Goal: Information Seeking & Learning: Learn about a topic

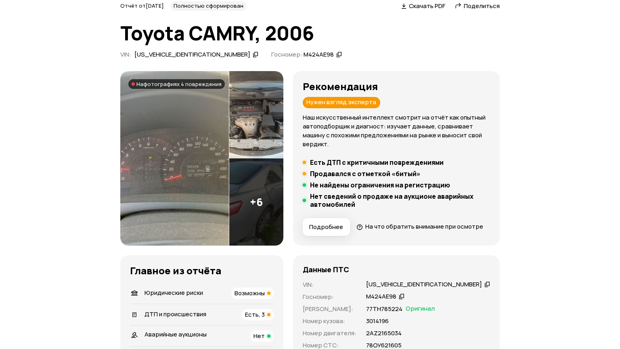
scroll to position [42, 0]
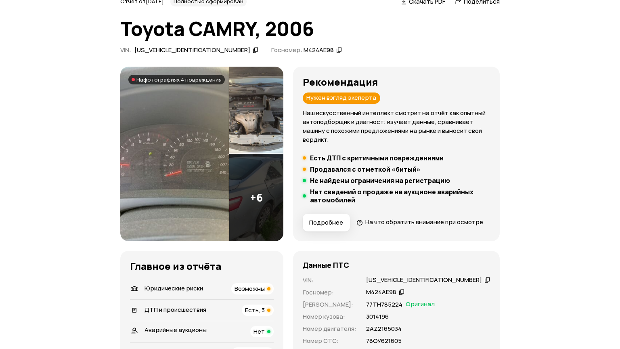
click at [270, 214] on img at bounding box center [256, 197] width 54 height 87
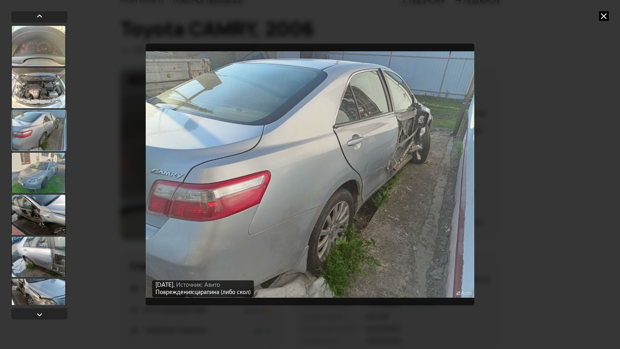
click at [42, 265] on div at bounding box center [38, 257] width 55 height 40
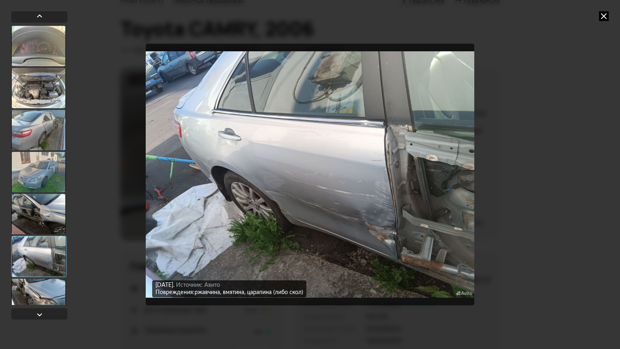
click at [56, 222] on div at bounding box center [38, 214] width 55 height 40
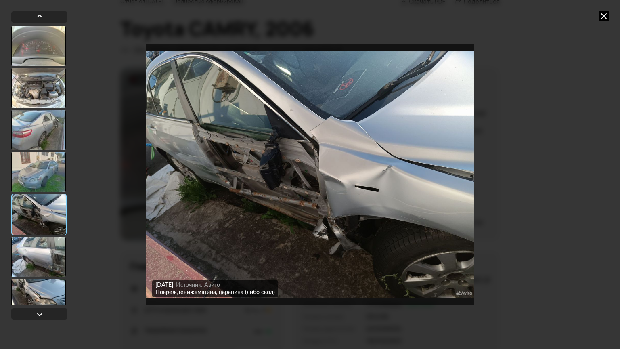
click at [54, 167] on div at bounding box center [38, 172] width 55 height 40
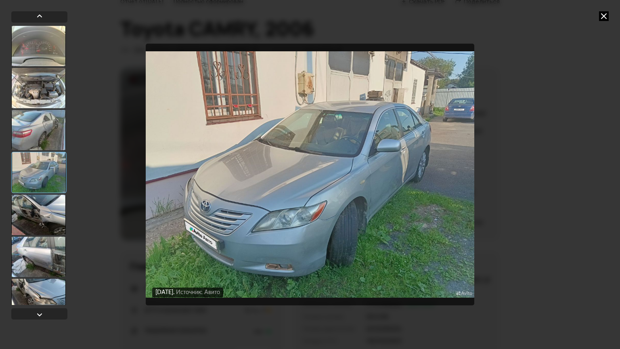
click at [48, 134] on div at bounding box center [38, 130] width 55 height 40
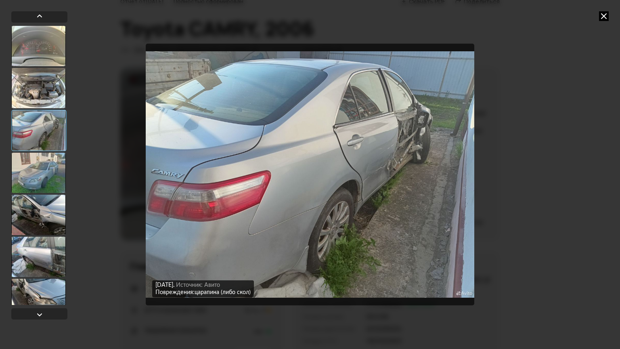
click at [46, 100] on div at bounding box center [38, 88] width 55 height 40
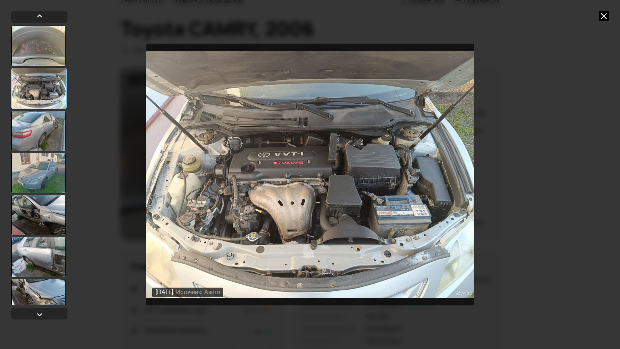
click at [45, 82] on div at bounding box center [38, 88] width 55 height 41
click at [48, 42] on div at bounding box center [38, 46] width 55 height 40
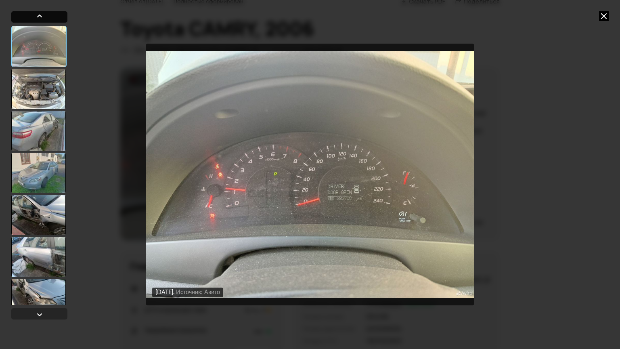
click at [47, 19] on div at bounding box center [39, 16] width 56 height 11
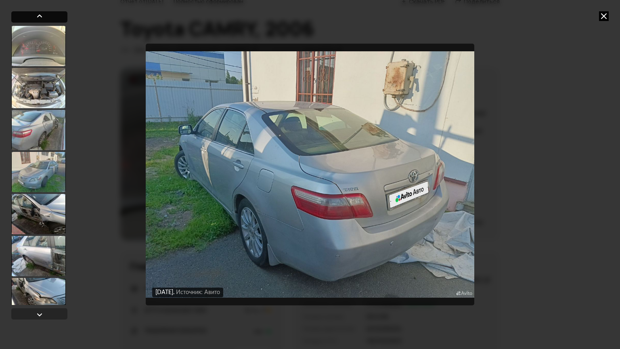
click at [48, 21] on div at bounding box center [39, 16] width 56 height 11
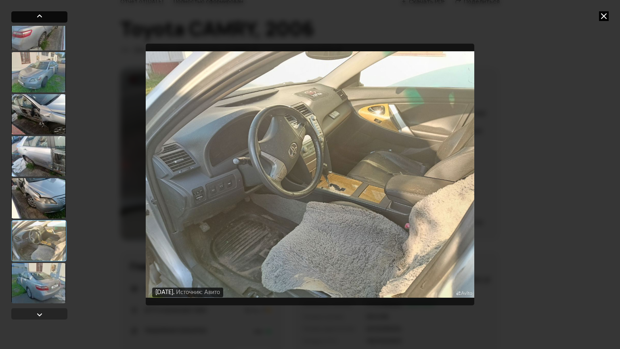
click at [48, 21] on div at bounding box center [39, 16] width 56 height 11
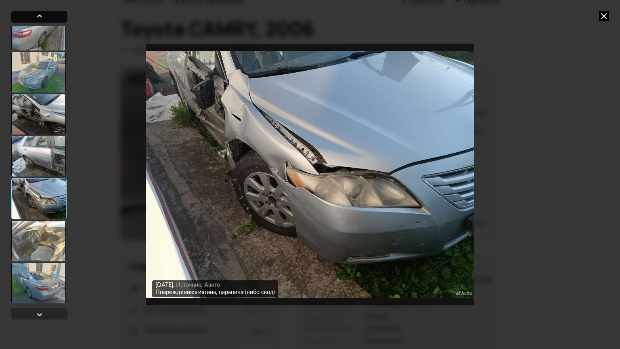
click at [48, 21] on div at bounding box center [39, 16] width 56 height 11
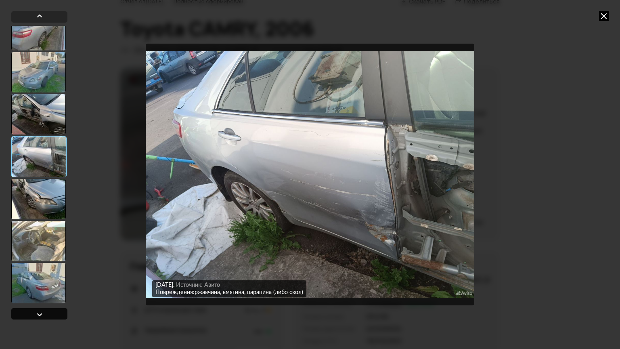
click at [41, 310] on div at bounding box center [40, 315] width 10 height 10
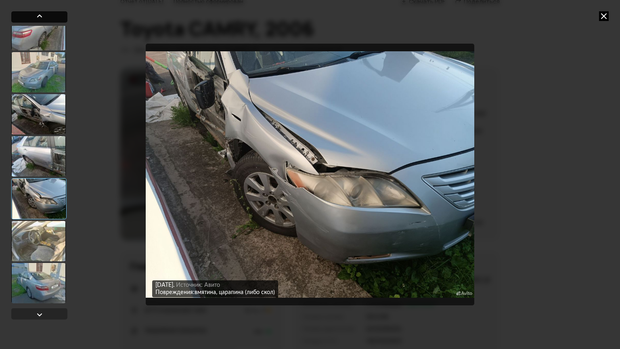
click at [50, 19] on div at bounding box center [39, 16] width 56 height 11
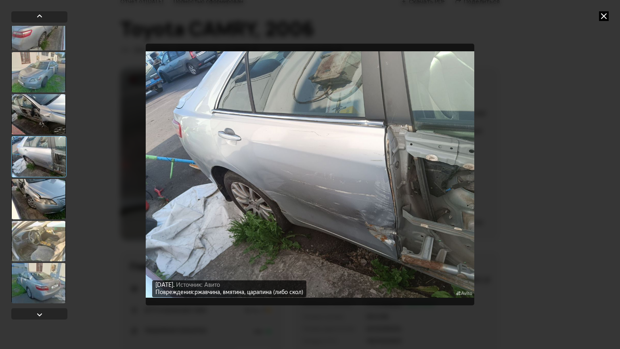
click at [599, 17] on icon at bounding box center [604, 16] width 10 height 10
